Goal: Check status: Check status

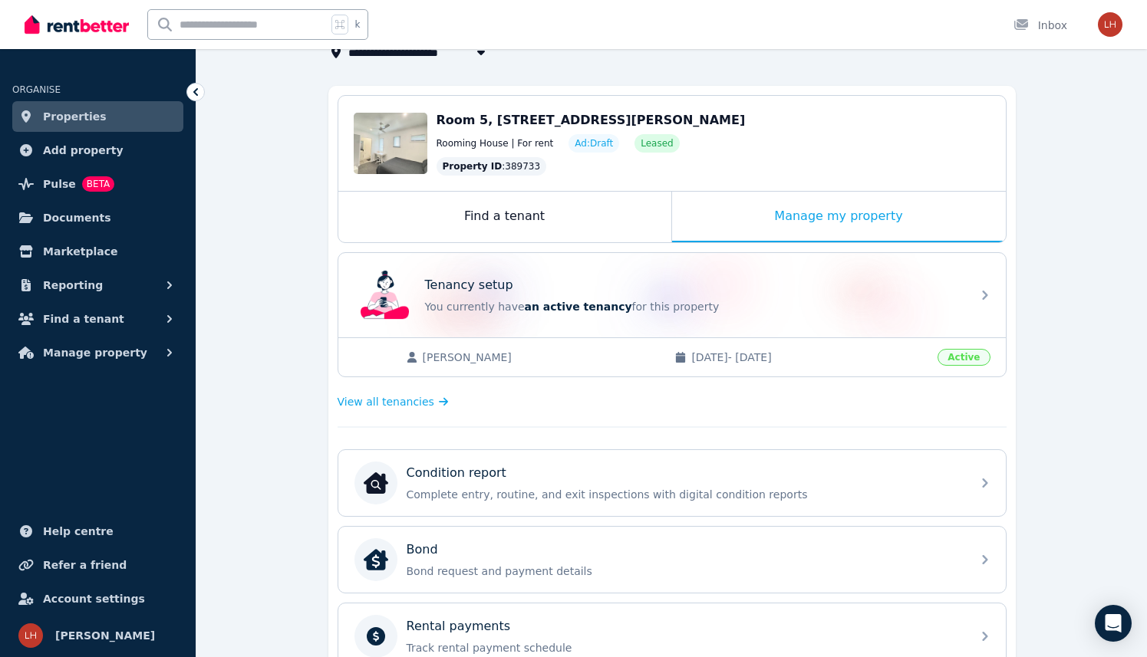
scroll to position [114, 0]
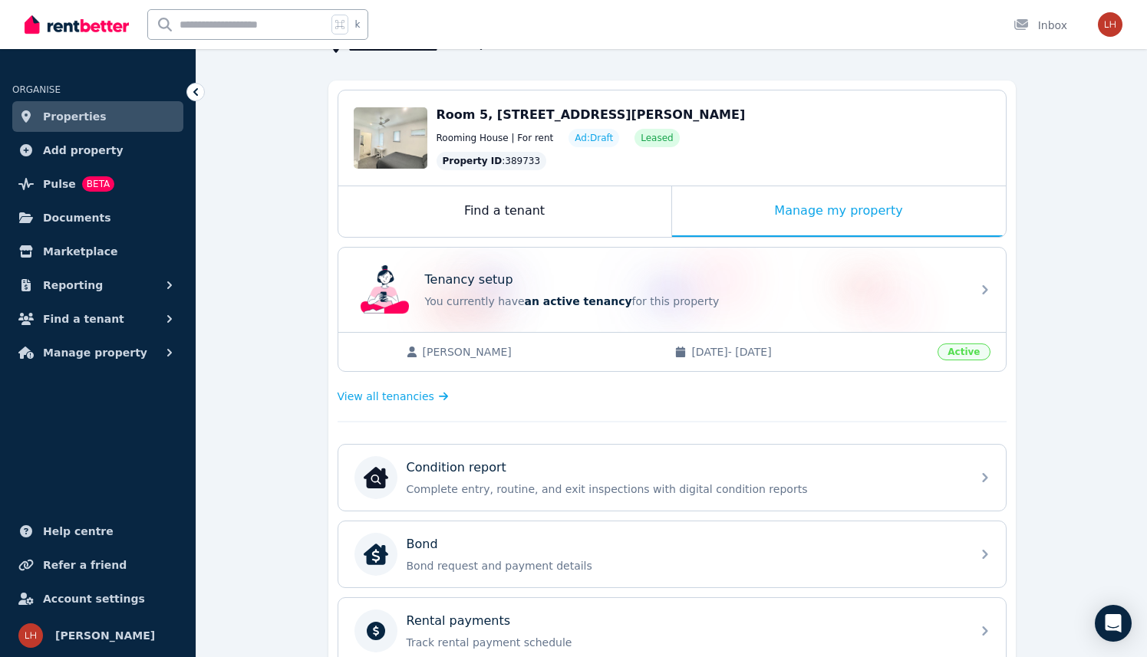
click at [77, 119] on span "Properties" at bounding box center [75, 116] width 64 height 18
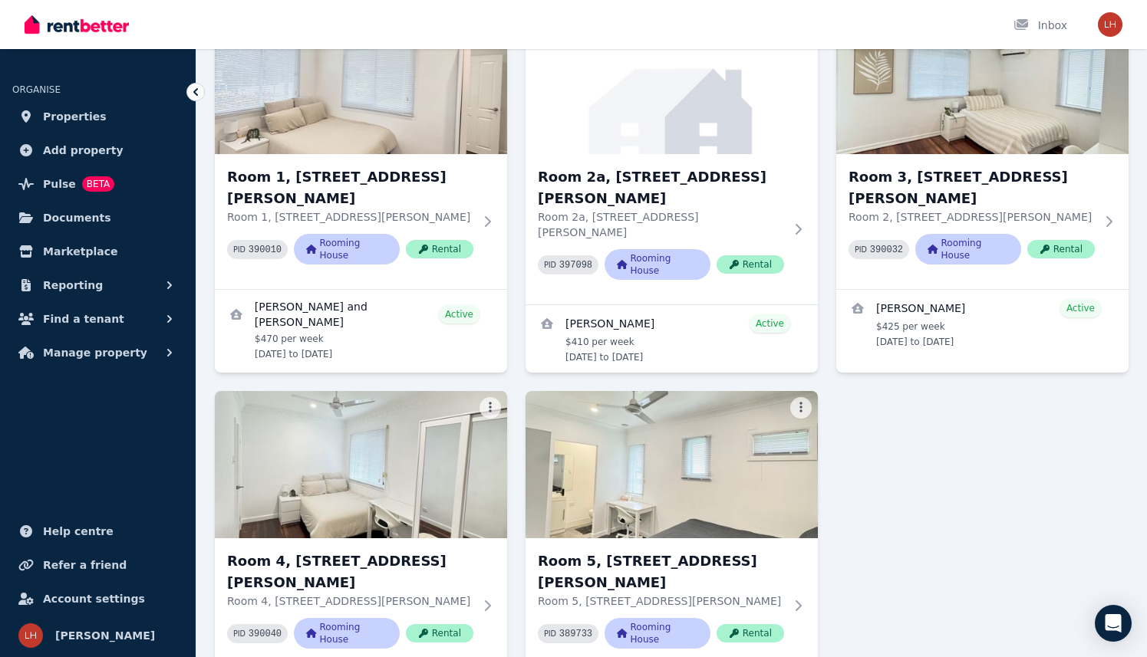
scroll to position [157, 0]
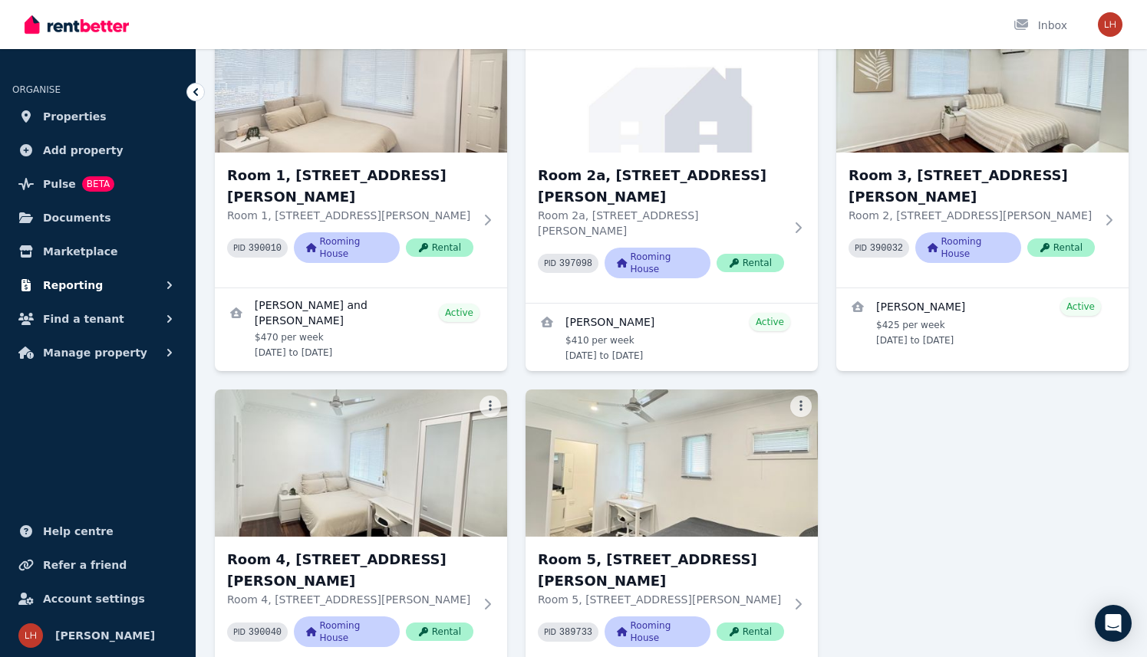
click at [78, 286] on span "Reporting" at bounding box center [73, 285] width 60 height 18
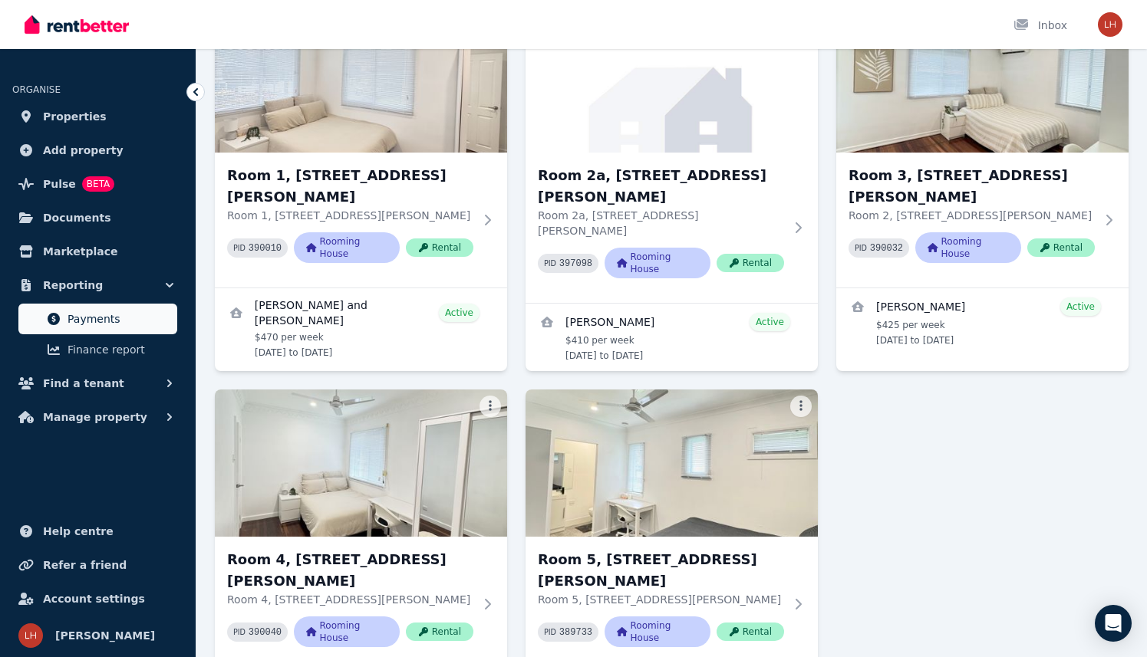
click at [109, 318] on span "Payments" at bounding box center [119, 319] width 104 height 18
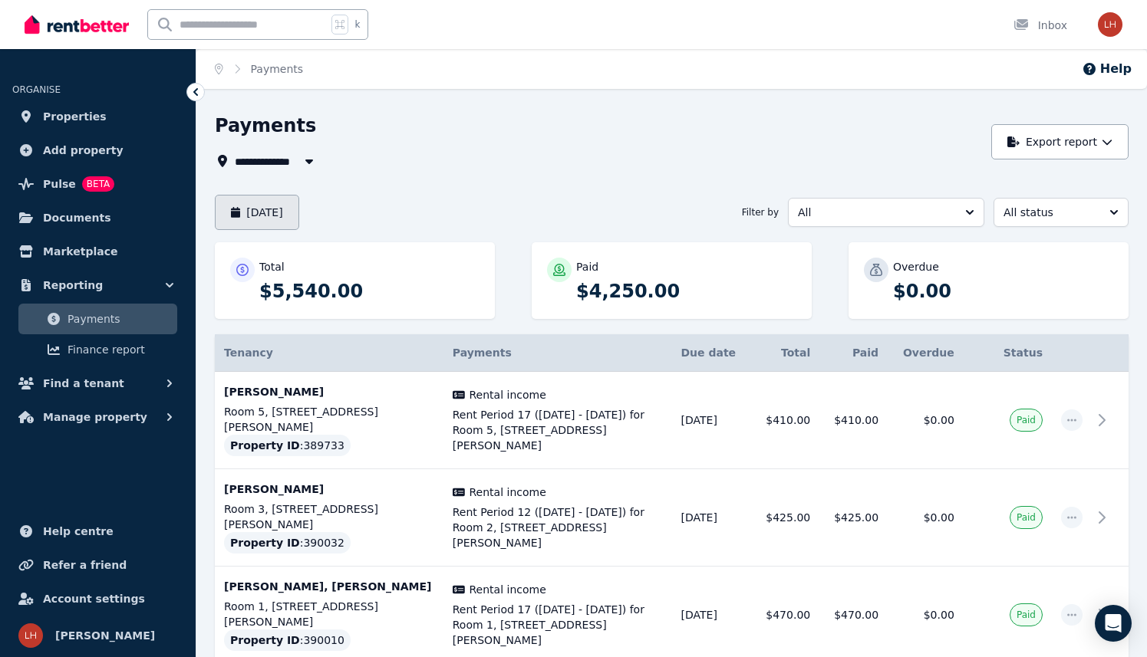
click at [278, 208] on button "[DATE]" at bounding box center [257, 212] width 84 height 35
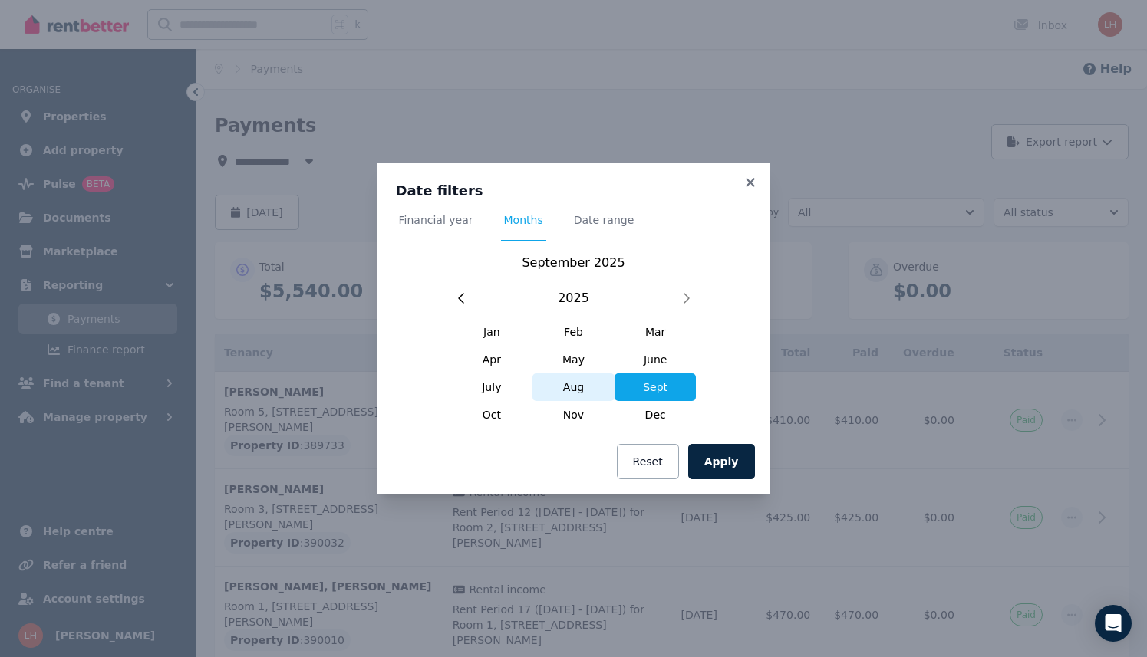
click at [576, 395] on span "Aug" at bounding box center [573, 388] width 82 height 28
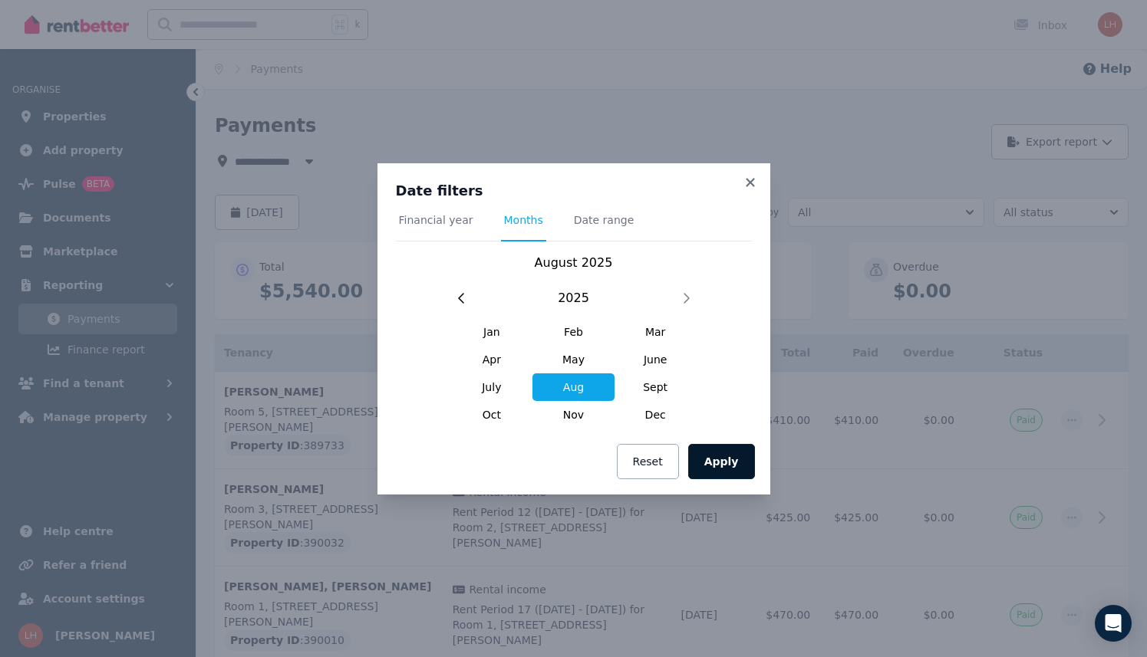
click at [728, 462] on button "Apply" at bounding box center [721, 461] width 67 height 35
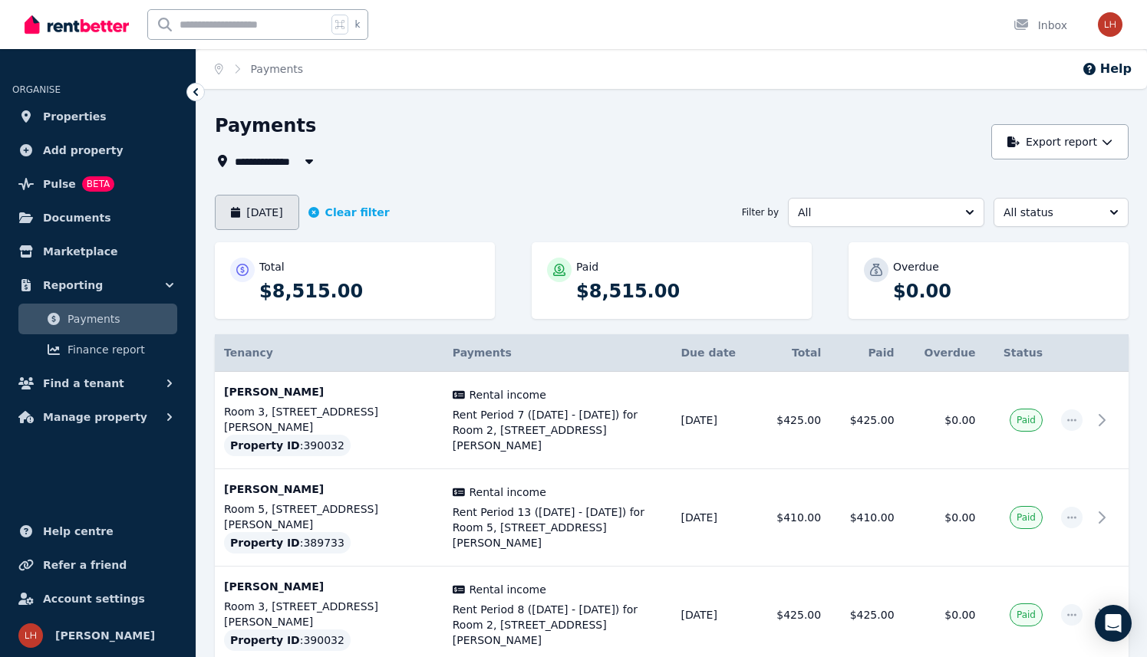
click at [255, 216] on button "[DATE]" at bounding box center [257, 212] width 84 height 35
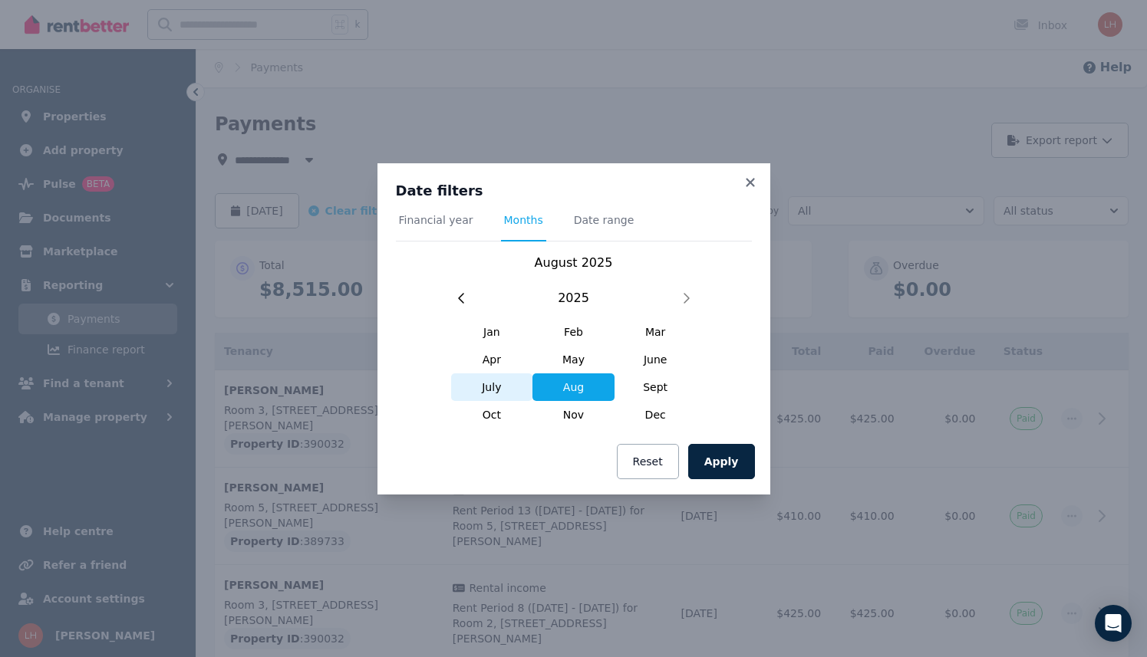
click at [482, 381] on span "July" at bounding box center [492, 388] width 82 height 28
click at [733, 473] on button "Apply" at bounding box center [721, 461] width 67 height 35
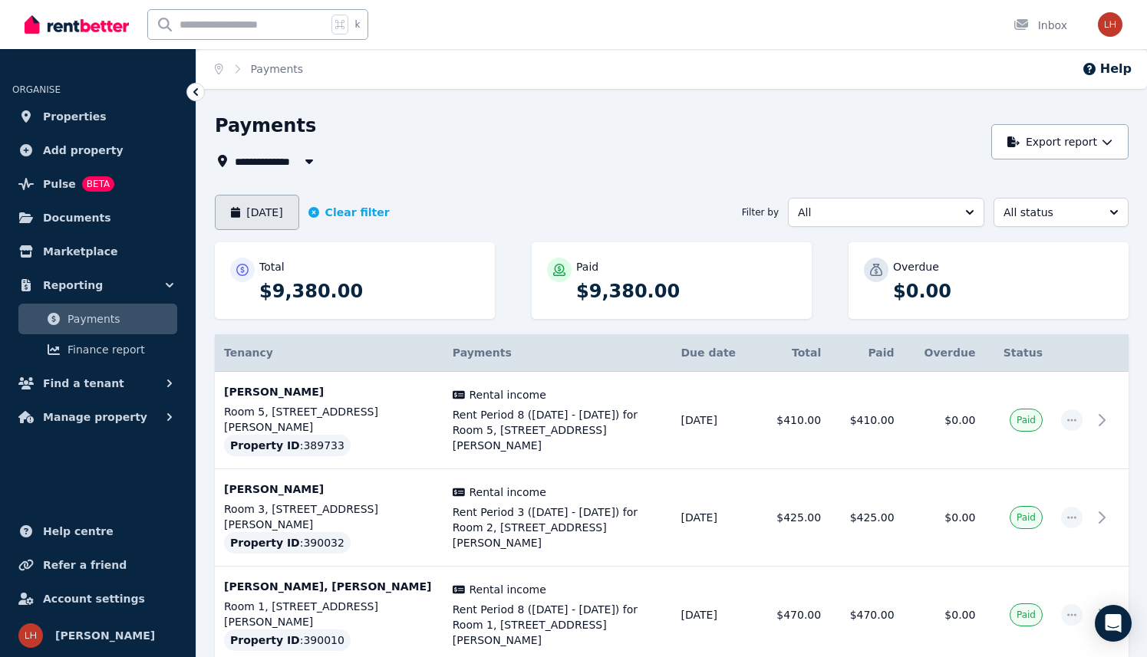
click at [295, 214] on button "[DATE]" at bounding box center [257, 212] width 84 height 35
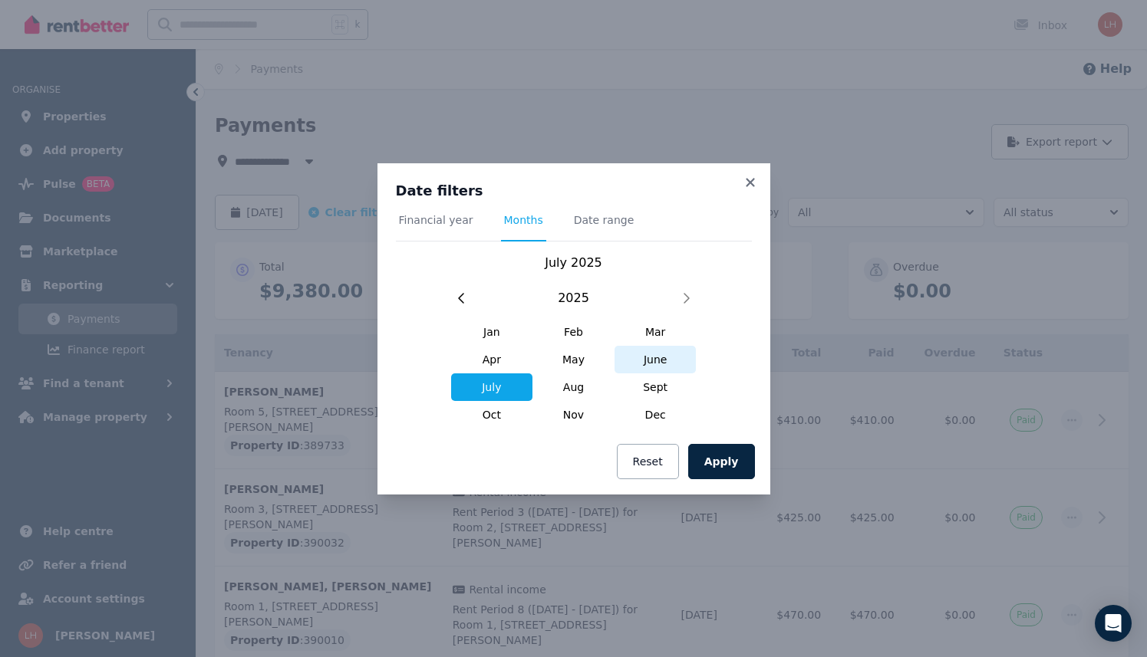
click at [660, 362] on span "June" at bounding box center [655, 360] width 82 height 28
click at [736, 463] on button "Apply" at bounding box center [721, 461] width 67 height 35
